Goal: Transaction & Acquisition: Purchase product/service

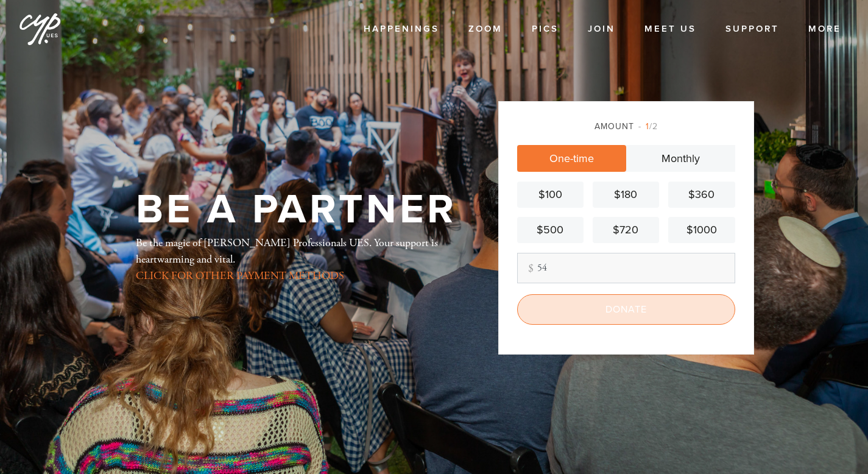
type input "54"
click at [615, 312] on input "Donate" at bounding box center [626, 309] width 218 height 30
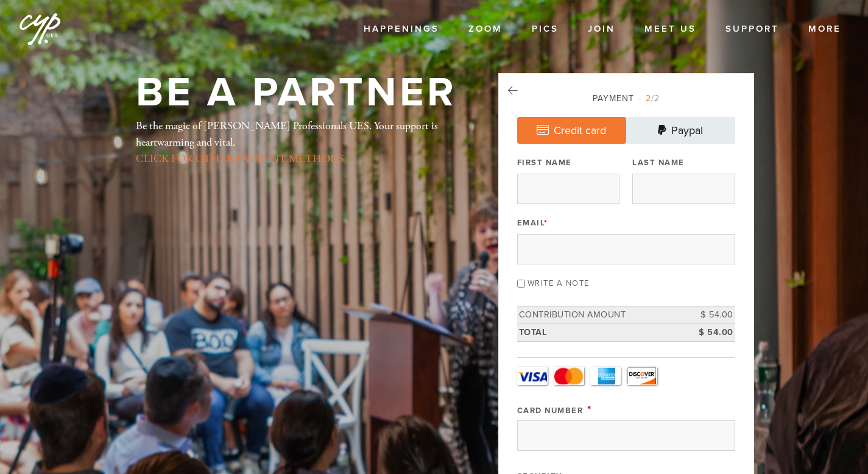
click at [695, 140] on link "Paypal" at bounding box center [680, 130] width 109 height 27
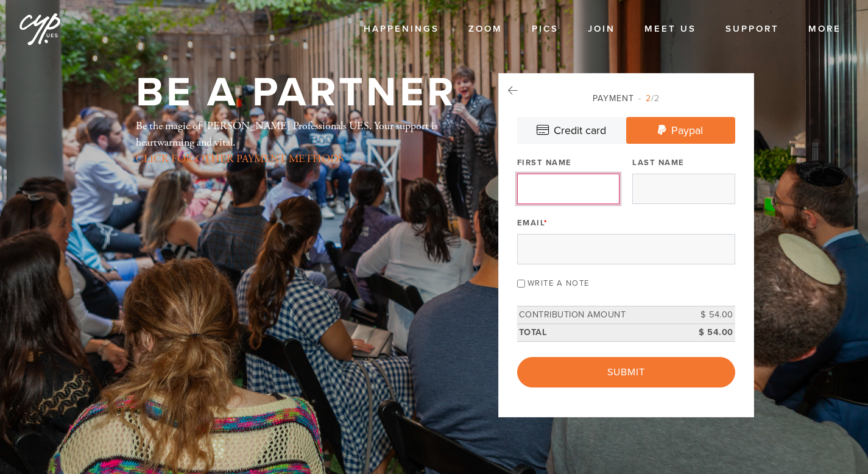
click at [577, 189] on input "First Name" at bounding box center [568, 189] width 102 height 30
type input "[PERSON_NAME]"
type input "Lazare"
type input "[PERSON_NAME][EMAIL_ADDRESS][PERSON_NAME][DOMAIN_NAME]"
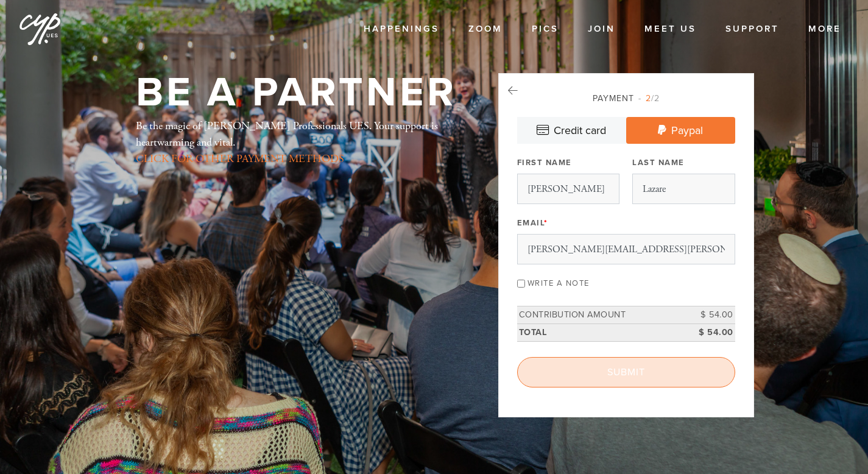
click at [615, 380] on input "Submit" at bounding box center [626, 372] width 218 height 30
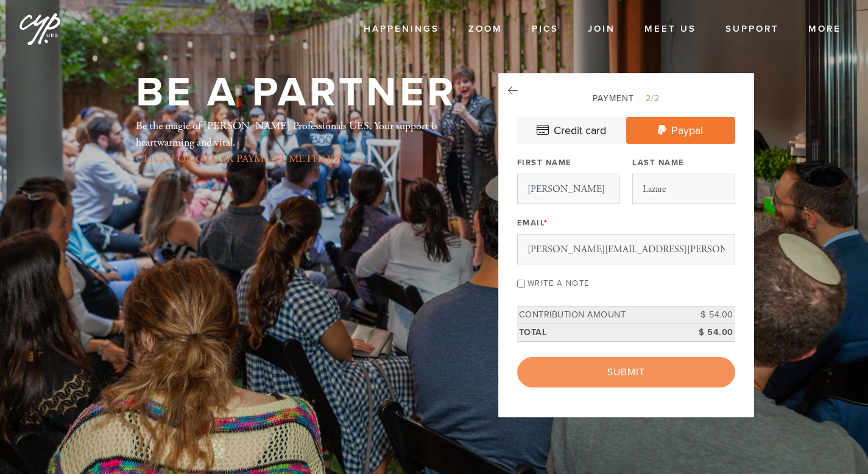
click at [628, 370] on div "< Previous Page Submit" at bounding box center [626, 372] width 218 height 30
